Goal: Navigation & Orientation: Understand site structure

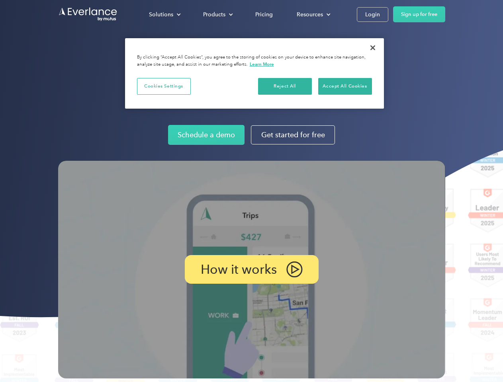
click at [251, 191] on img at bounding box center [251, 270] width 387 height 218
click at [164, 14] on div "Solutions" at bounding box center [161, 15] width 24 height 10
click at [217, 14] on div "Products" at bounding box center [214, 15] width 22 height 10
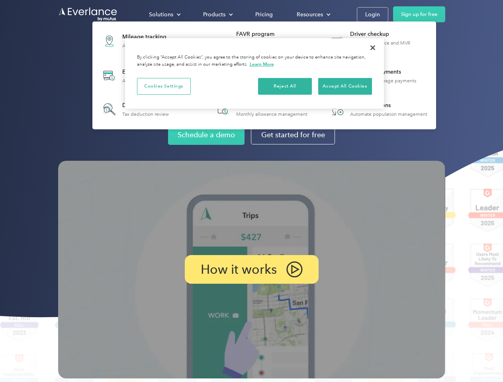
click at [313, 14] on div "Resources" at bounding box center [310, 15] width 26 height 10
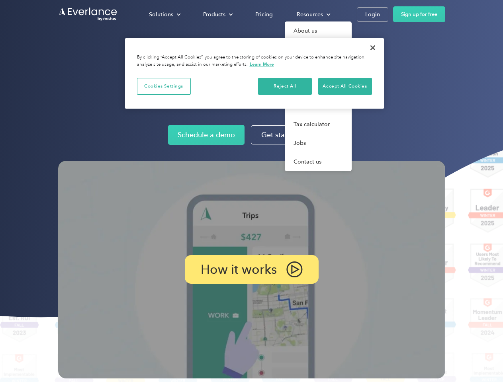
click at [251, 270] on p "How it works" at bounding box center [239, 270] width 76 height 10
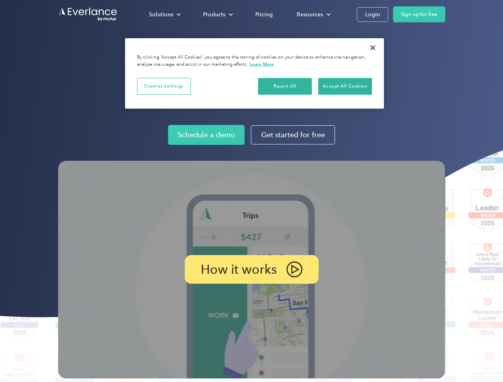
click at [164, 86] on button "Cookies Settings" at bounding box center [164, 86] width 54 height 17
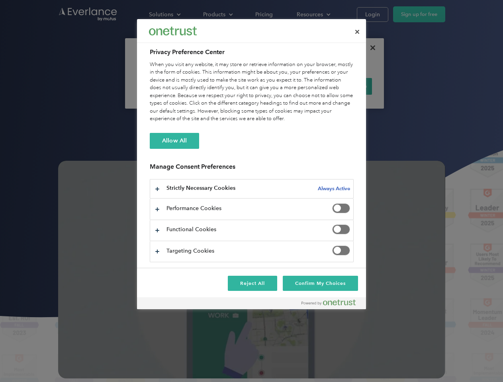
click at [285, 86] on div "When you visit any website, it may store or retrieve information on your browse…" at bounding box center [252, 92] width 204 height 62
click at [345, 86] on div "When you visit any website, it may store or retrieve information on your browse…" at bounding box center [252, 92] width 204 height 62
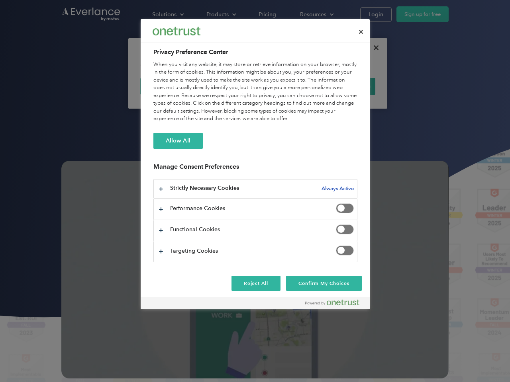
click at [373, 48] on div at bounding box center [255, 191] width 510 height 382
